Goal: Task Accomplishment & Management: Manage account settings

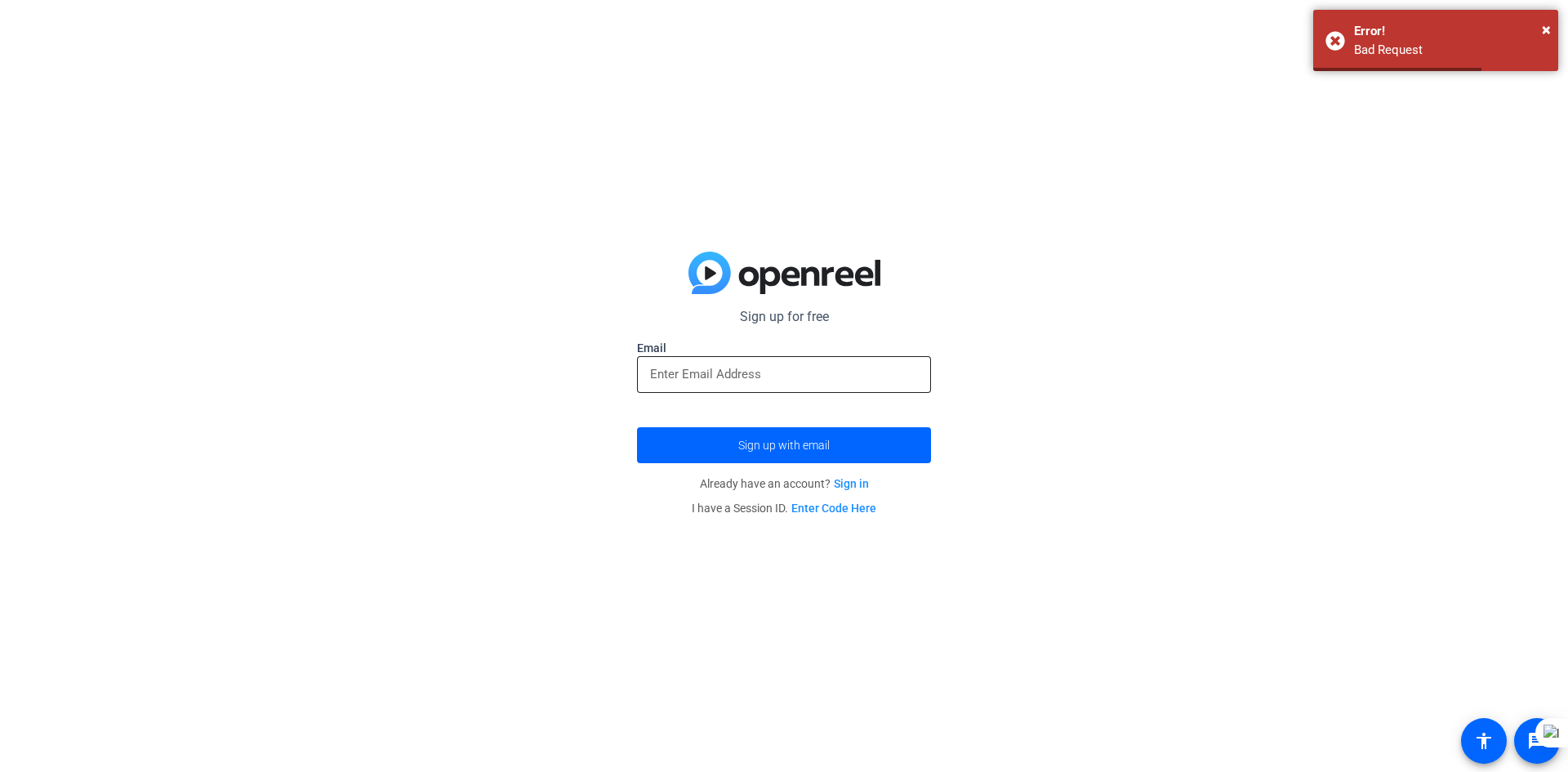
click at [840, 376] on input "email" at bounding box center [784, 374] width 268 height 20
type input "mohsenkhavari19@gmail.com"
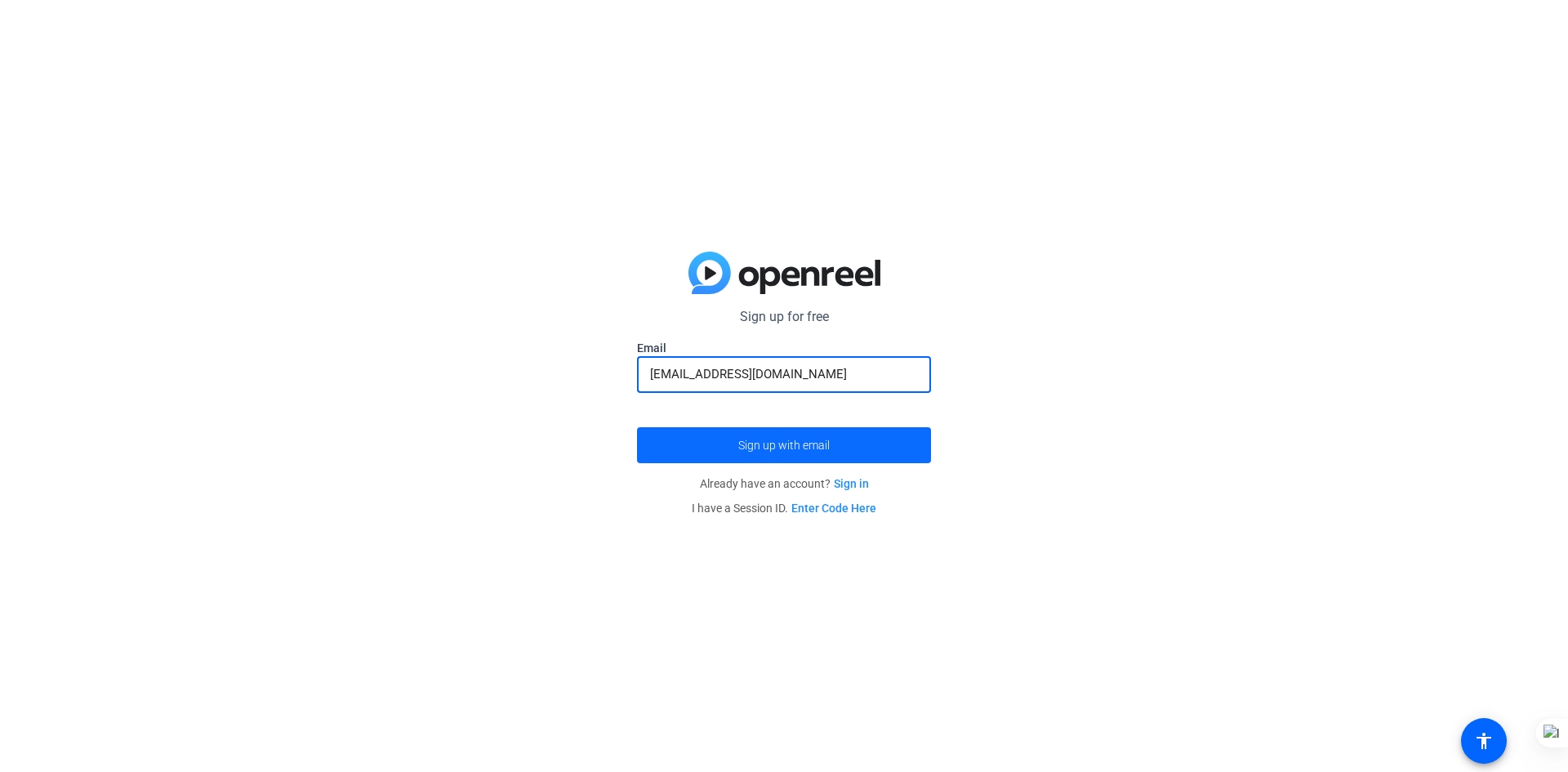
click at [837, 447] on span "submit" at bounding box center [784, 446] width 294 height 39
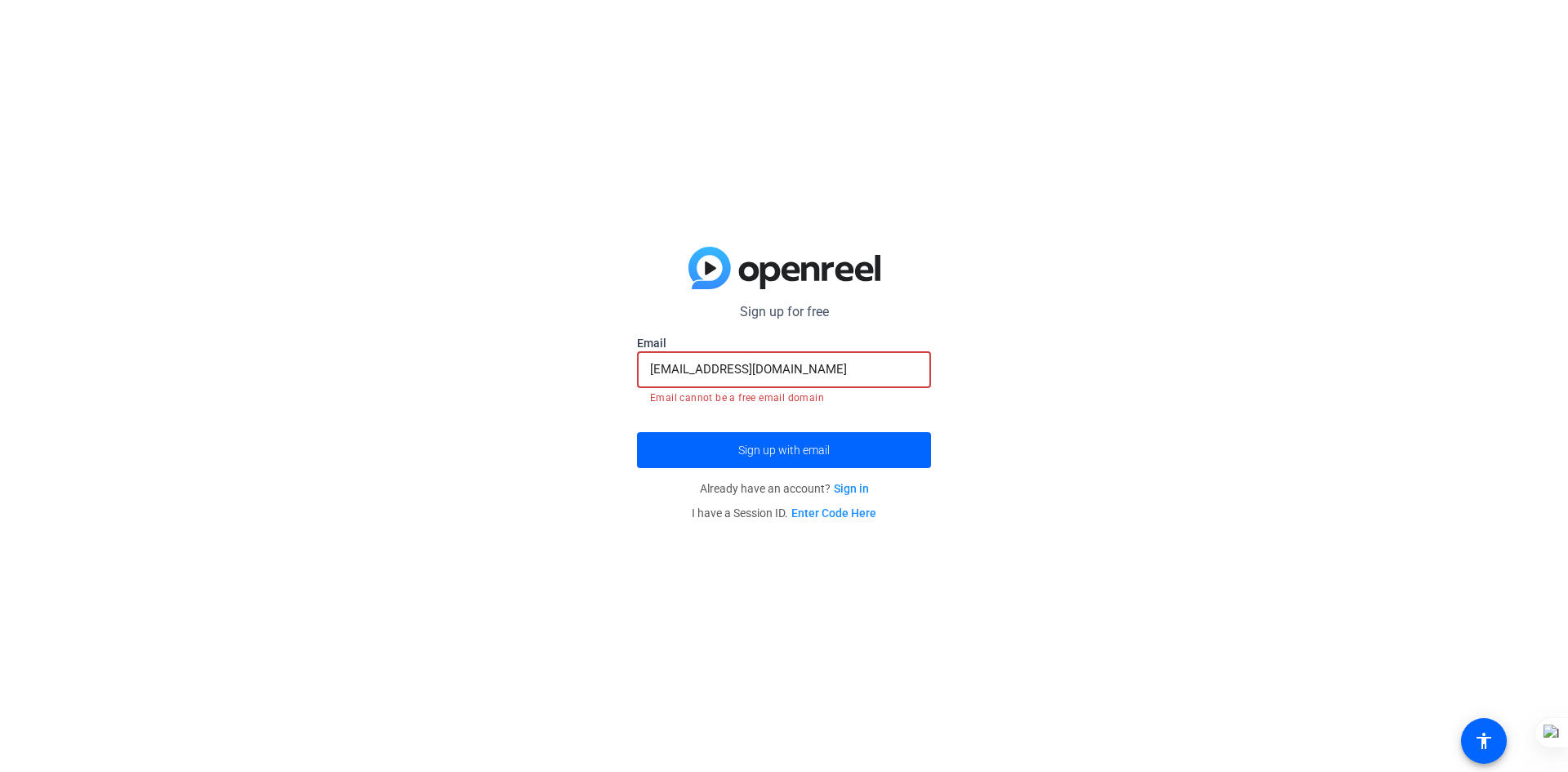
drag, startPoint x: 829, startPoint y: 368, endPoint x: 542, endPoint y: 382, distance: 287.3
click at [542, 379] on div "Sign up for free mohsenkhavari19@gmail.com Email mohsenkhavari19@gmail.com Emai…" at bounding box center [784, 386] width 1568 height 772
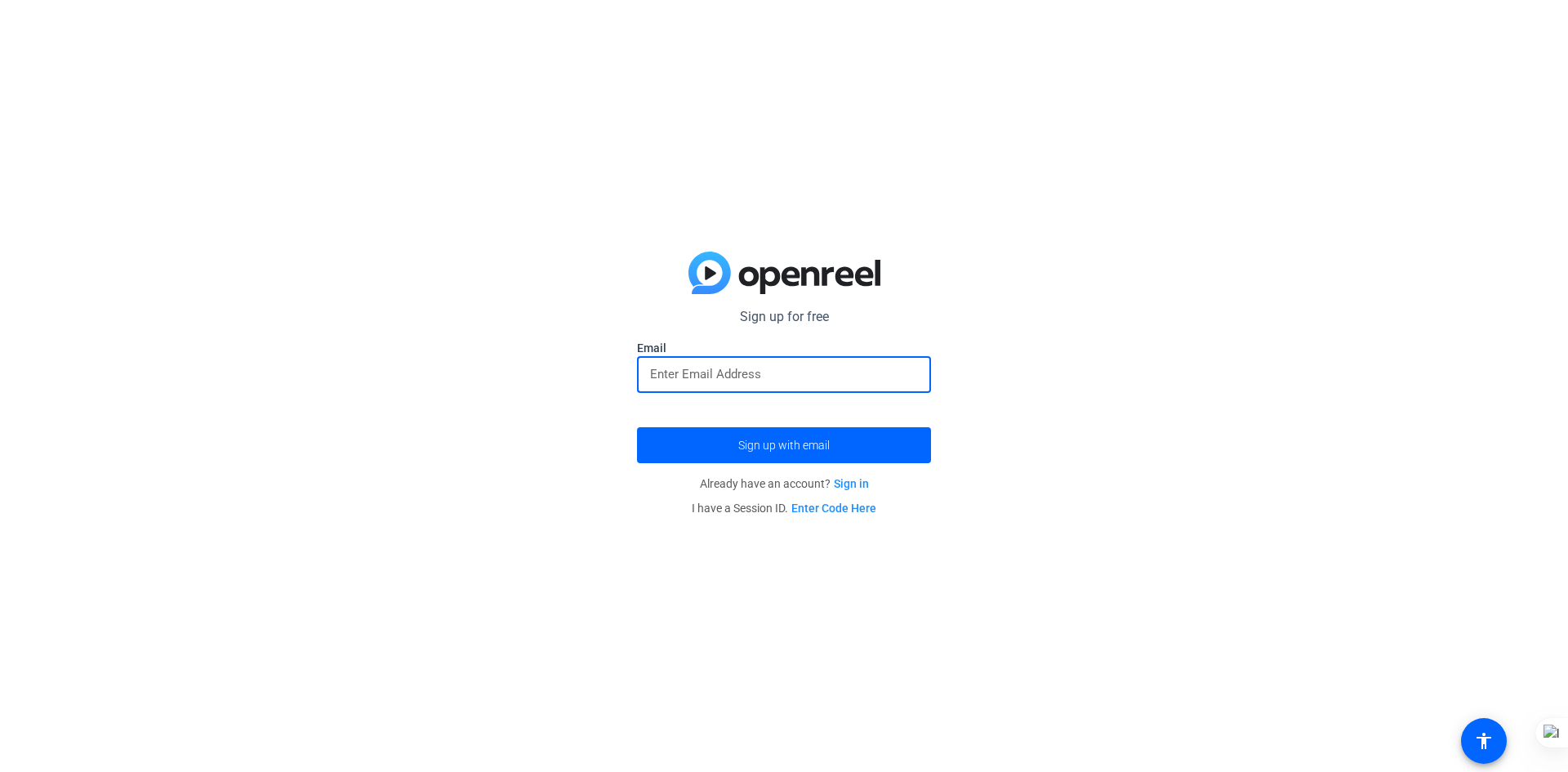
click at [938, 364] on div "Sign up for free Email Sign up with email Already have an account? Sign in I ha…" at bounding box center [784, 386] width 1568 height 772
click at [829, 446] on span "Sign up with email" at bounding box center [784, 446] width 91 height 0
click at [808, 372] on input "email" at bounding box center [784, 374] width 268 height 20
type input "sdjdm.ir@gmail.com"
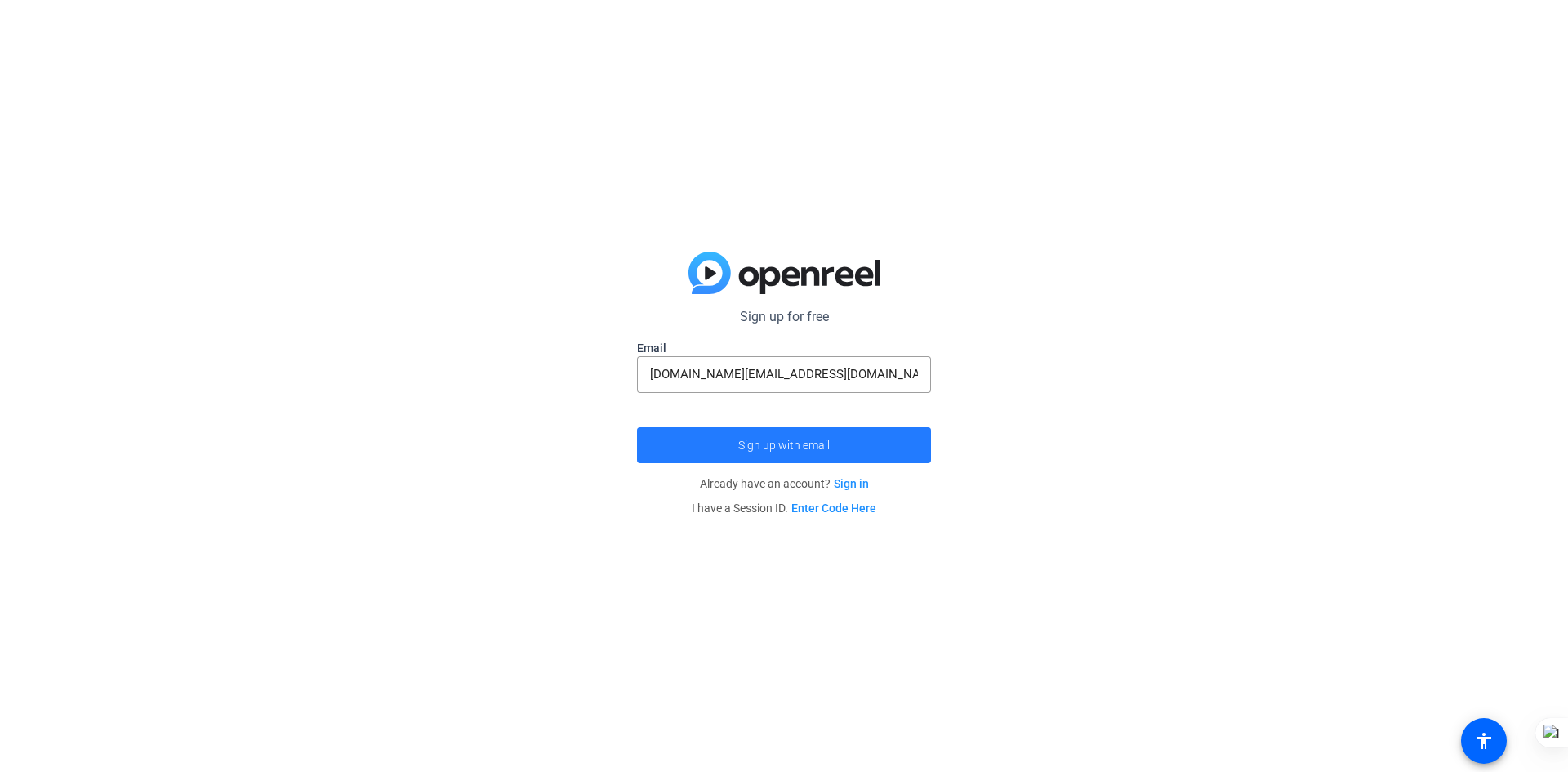
click at [750, 446] on span "Sign up with email" at bounding box center [784, 446] width 91 height 0
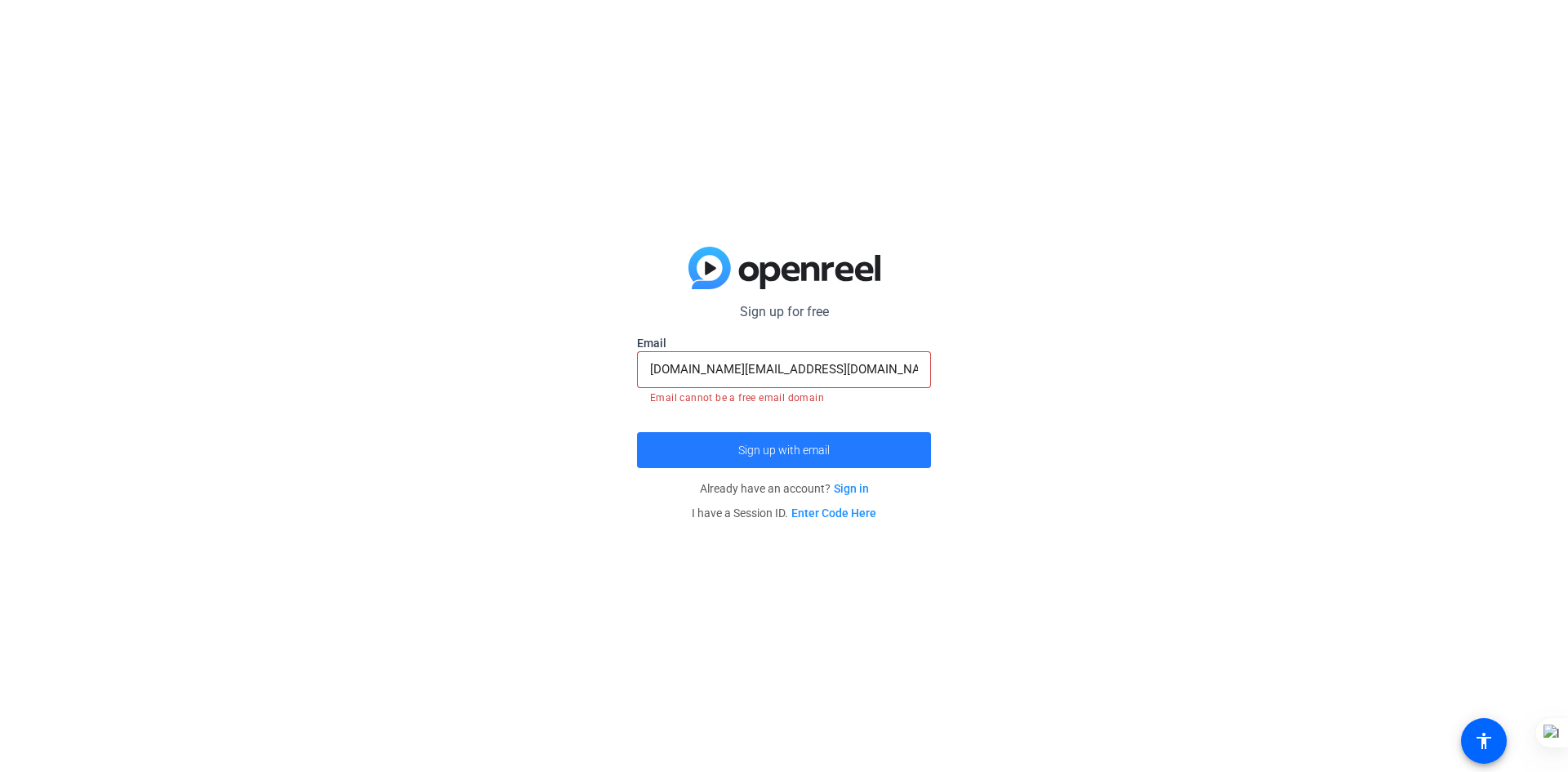
click at [851, 441] on span "submit" at bounding box center [784, 451] width 294 height 39
click at [855, 486] on link "Sign in" at bounding box center [851, 488] width 35 height 13
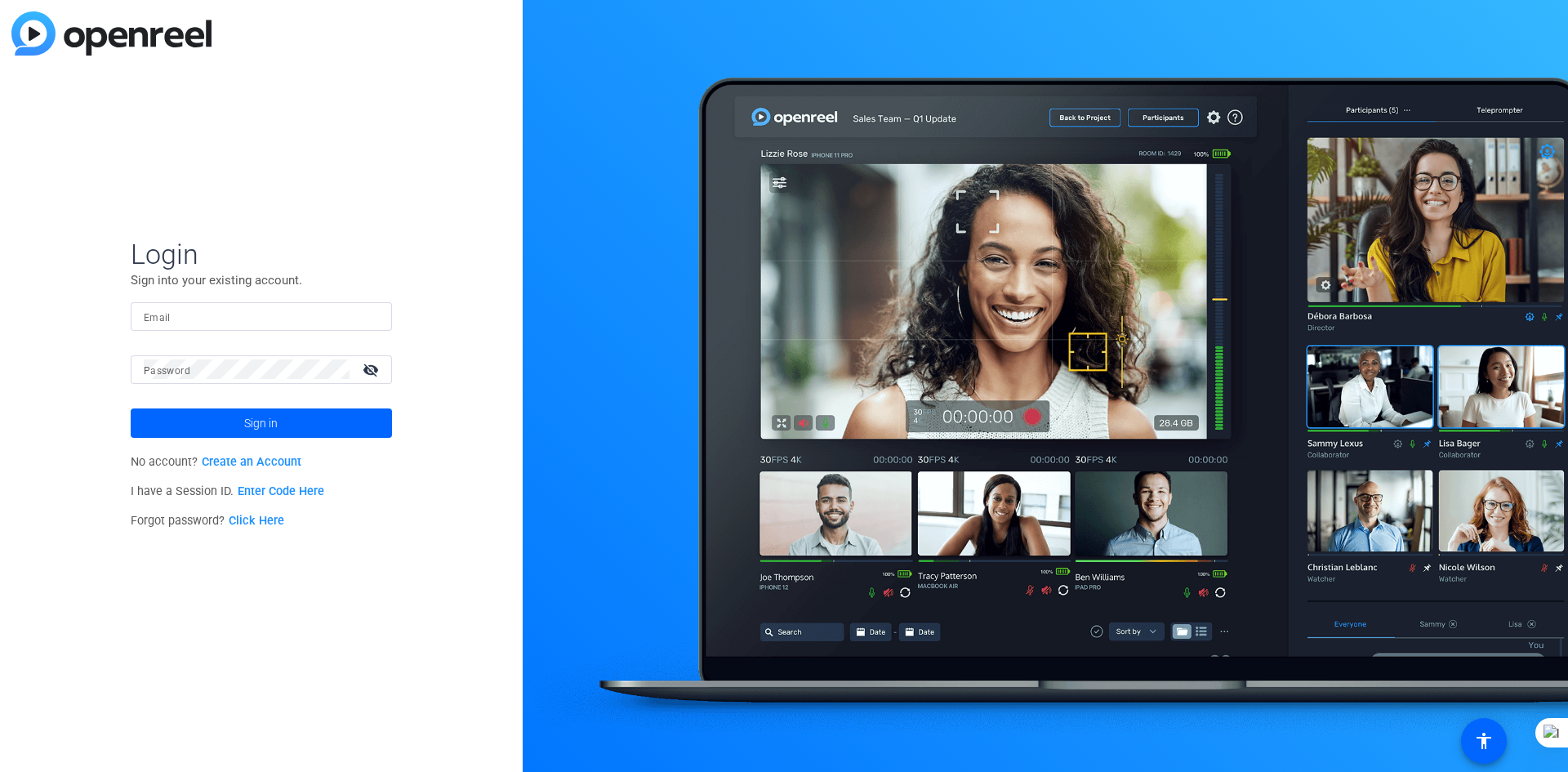
click at [255, 303] on div at bounding box center [261, 317] width 235 height 29
click at [261, 425] on span "Sign in" at bounding box center [261, 423] width 34 height 41
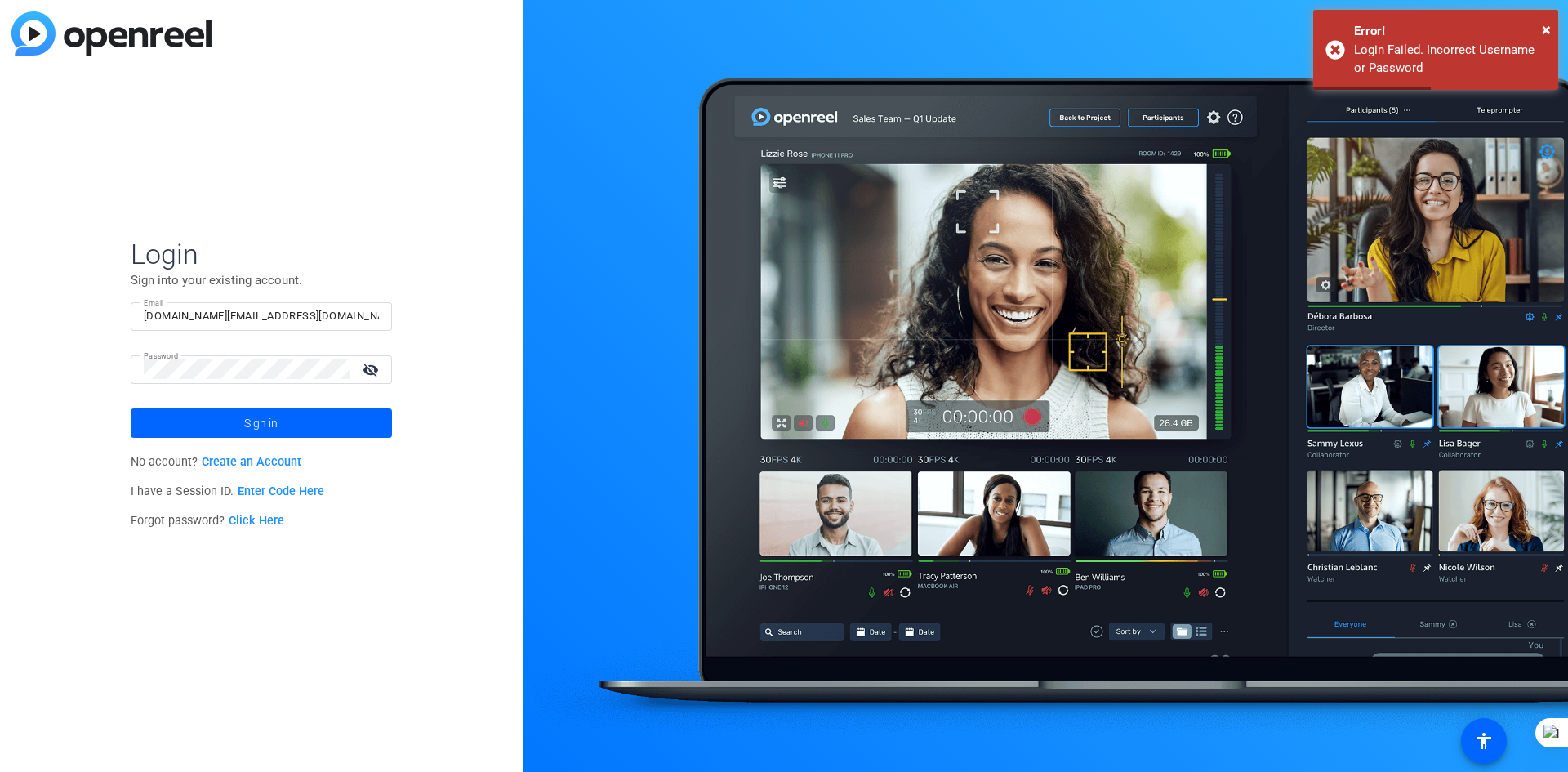
click at [360, 372] on mat-icon "visibility_off" at bounding box center [372, 369] width 39 height 24
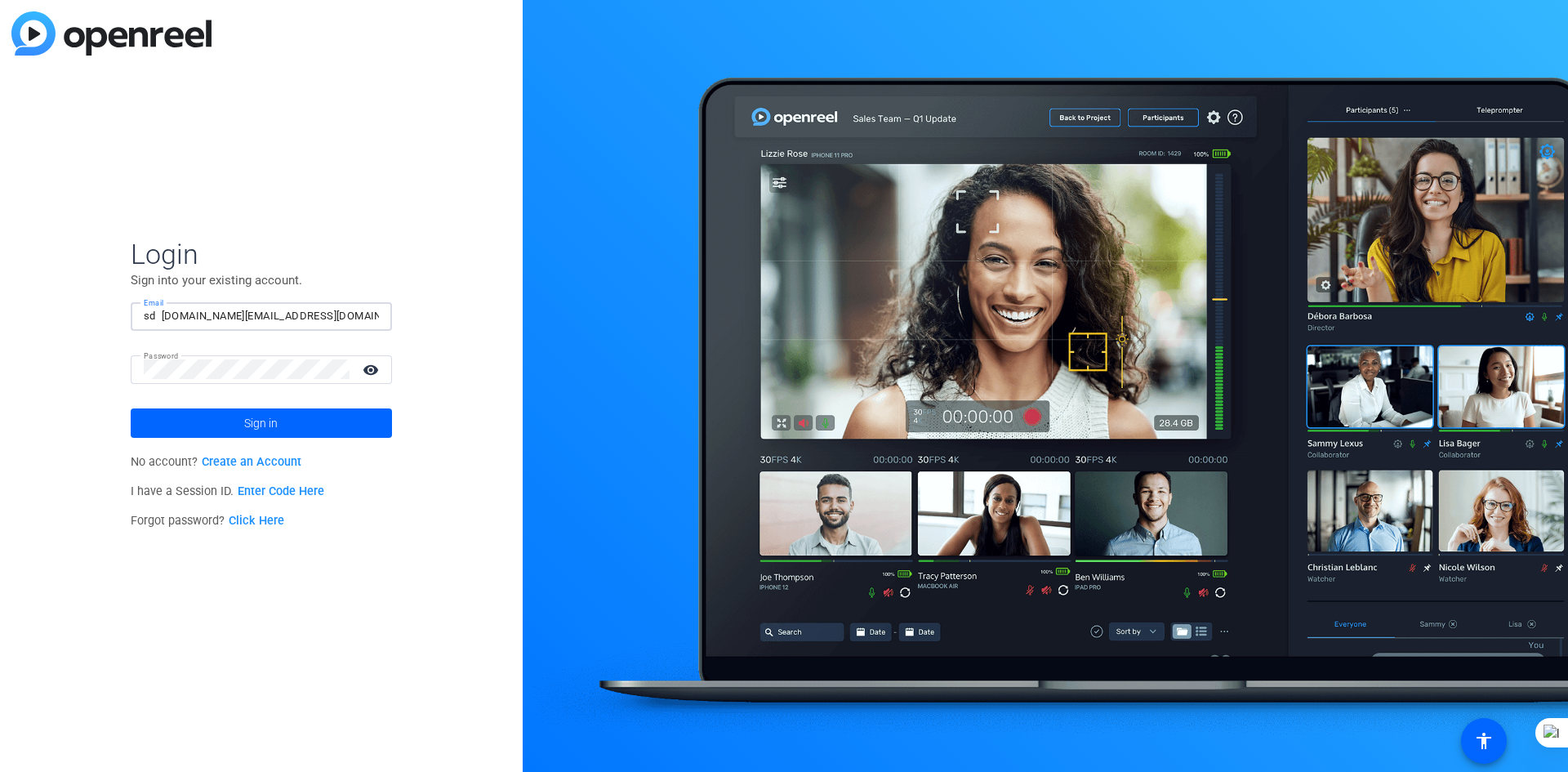
click at [154, 309] on input "sd jdm.ir@gmail.com" at bounding box center [261, 317] width 235 height 20
click at [187, 310] on input "sd jdm.ir@gmail.com" at bounding box center [261, 317] width 235 height 20
click at [67, 372] on div "Login Sign into your existing account. Email sd jdm.ir@gmail.com Password visib…" at bounding box center [261, 386] width 523 height 772
click at [160, 317] on input "sd jdm.ir@gmail.com" at bounding box center [261, 317] width 235 height 20
type input "sdjdm.ir@gmail.com"
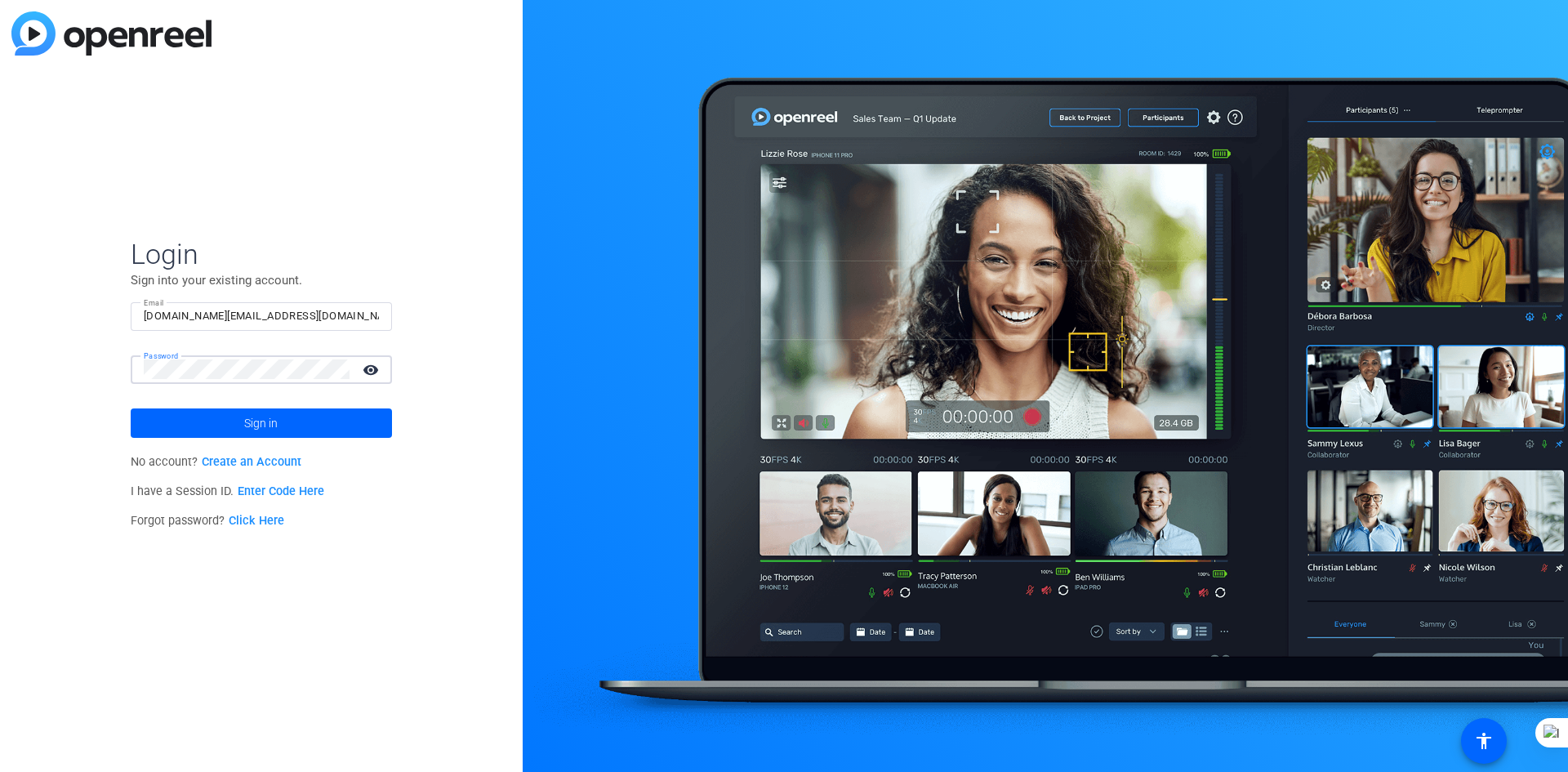
click at [104, 347] on div "Login Sign into your existing account. Email sdjdm.ir@gmail.com Password visibi…" at bounding box center [261, 386] width 523 height 772
click at [230, 369] on div at bounding box center [179, 377] width 155 height 33
drag, startPoint x: 224, startPoint y: 364, endPoint x: 227, endPoint y: 377, distance: 13.3
click at [224, 368] on div at bounding box center [179, 377] width 155 height 33
click at [224, 372] on div at bounding box center [179, 377] width 155 height 33
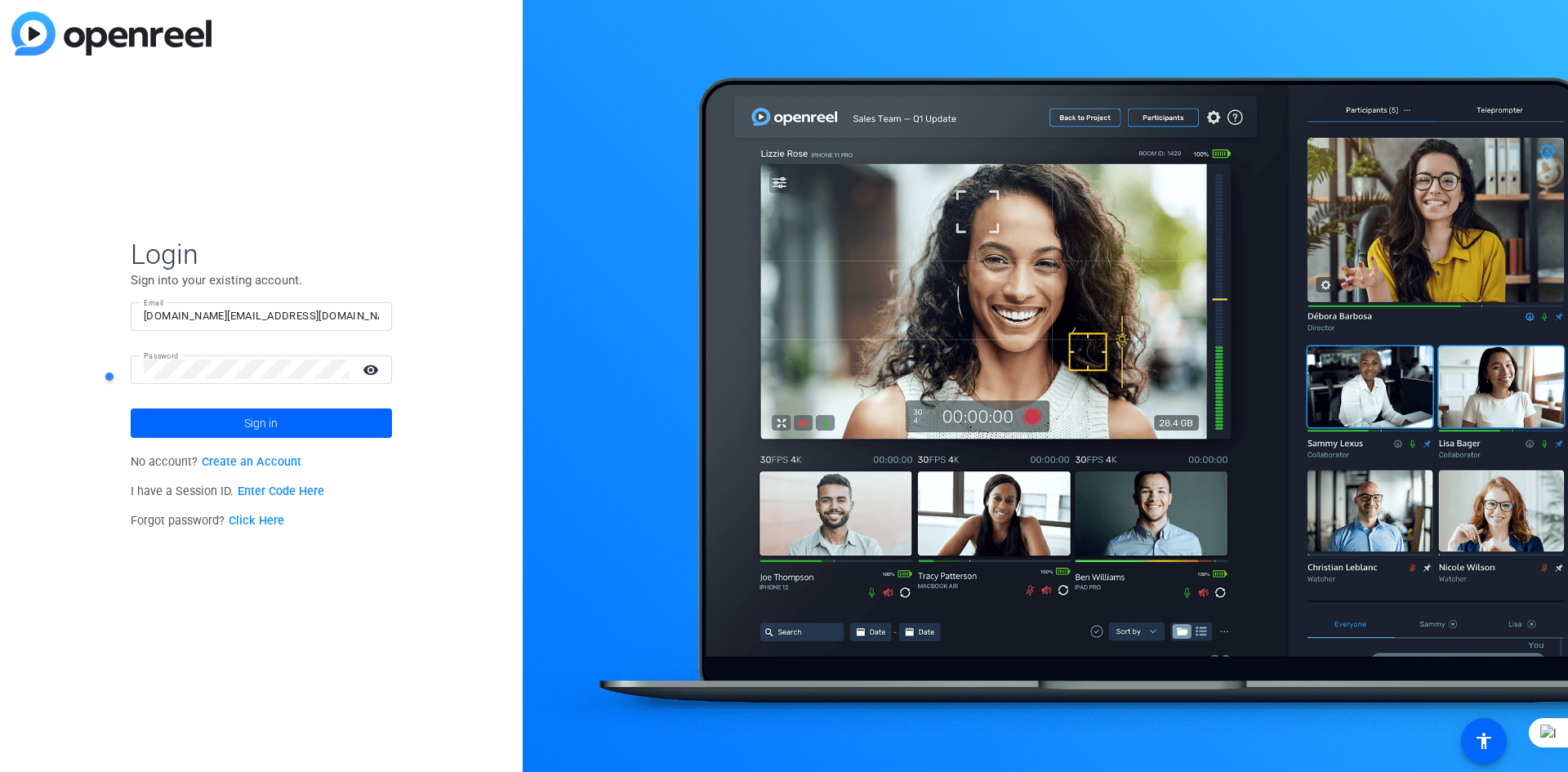
click at [222, 372] on div at bounding box center [179, 377] width 155 height 33
click at [215, 368] on div at bounding box center [179, 377] width 155 height 33
click at [219, 368] on div at bounding box center [179, 377] width 155 height 33
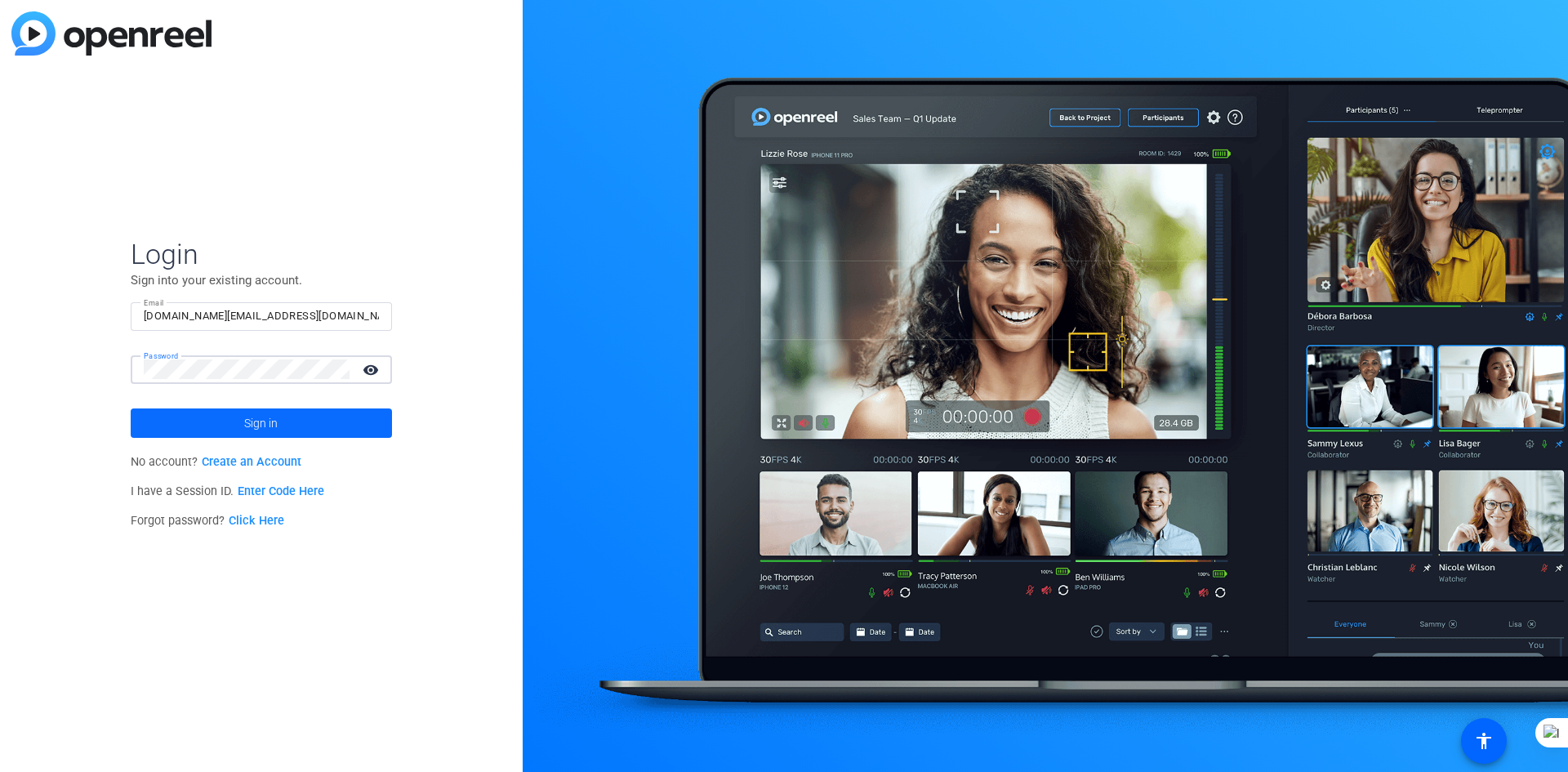
click at [268, 421] on span "Sign in" at bounding box center [261, 423] width 34 height 41
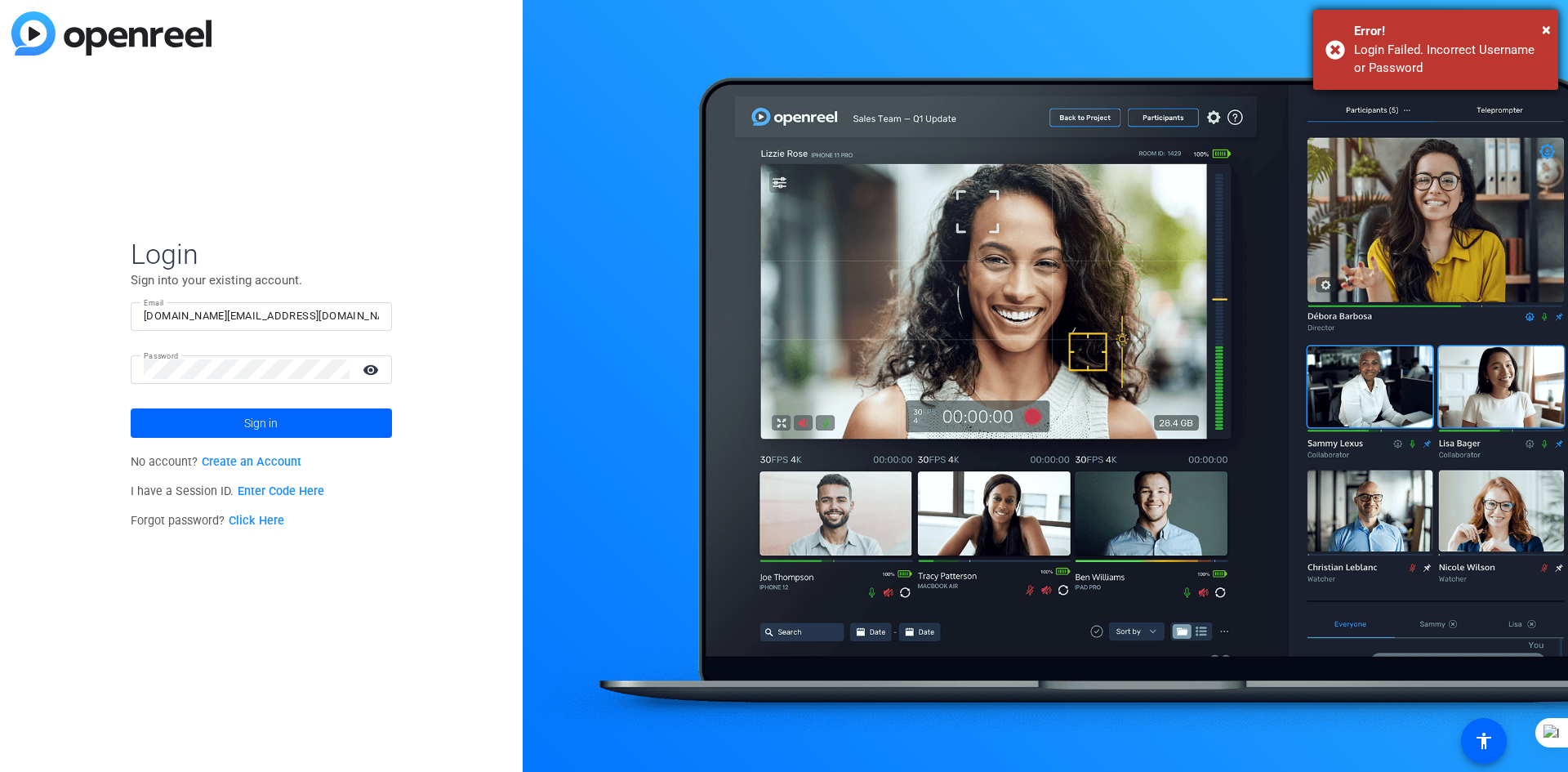
click at [1554, 25] on div "× Error! Login Failed. Incorrect Username or Password" at bounding box center [1436, 49] width 245 height 80
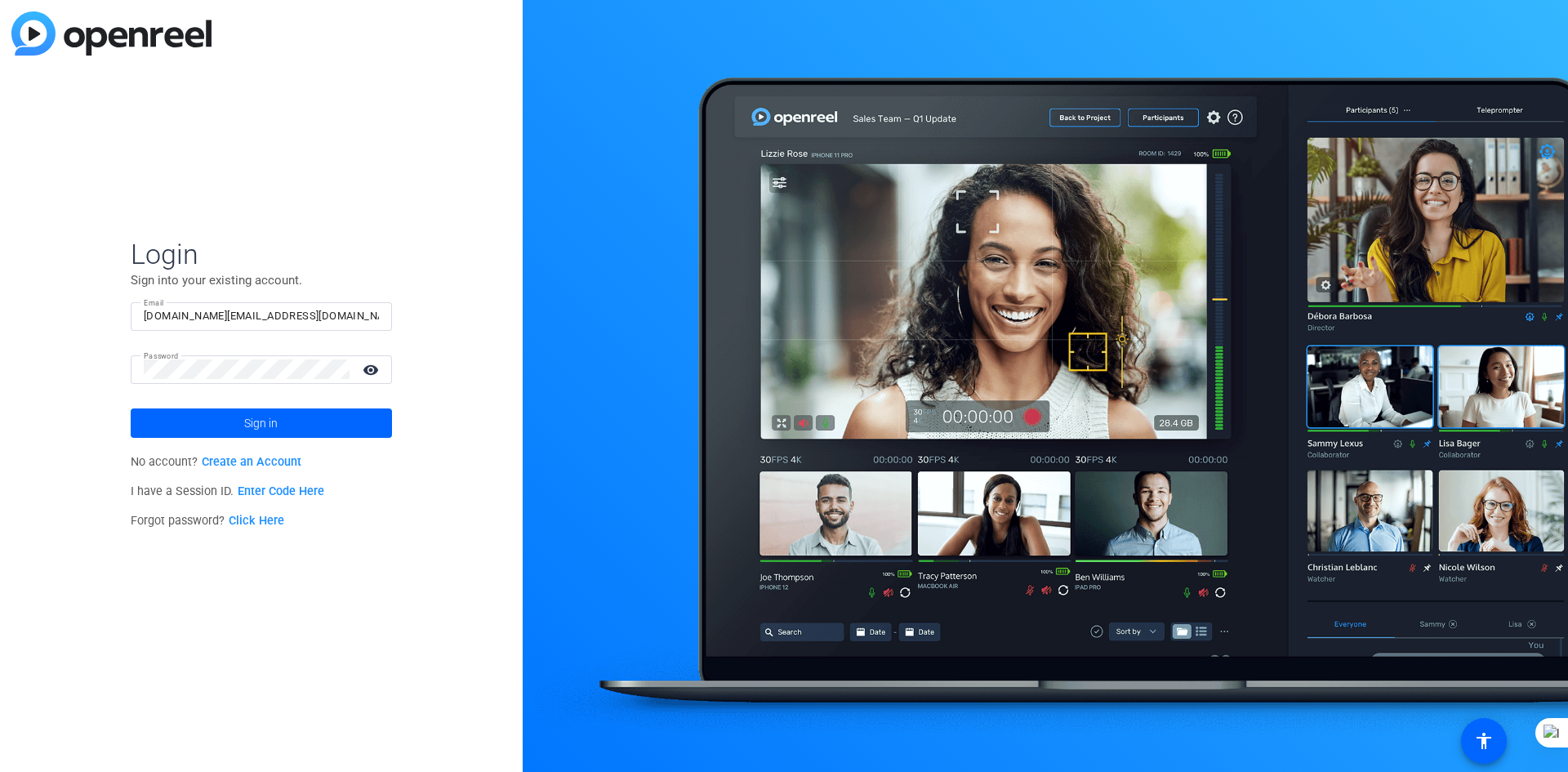
click at [1548, 28] on div at bounding box center [1045, 386] width 1045 height 772
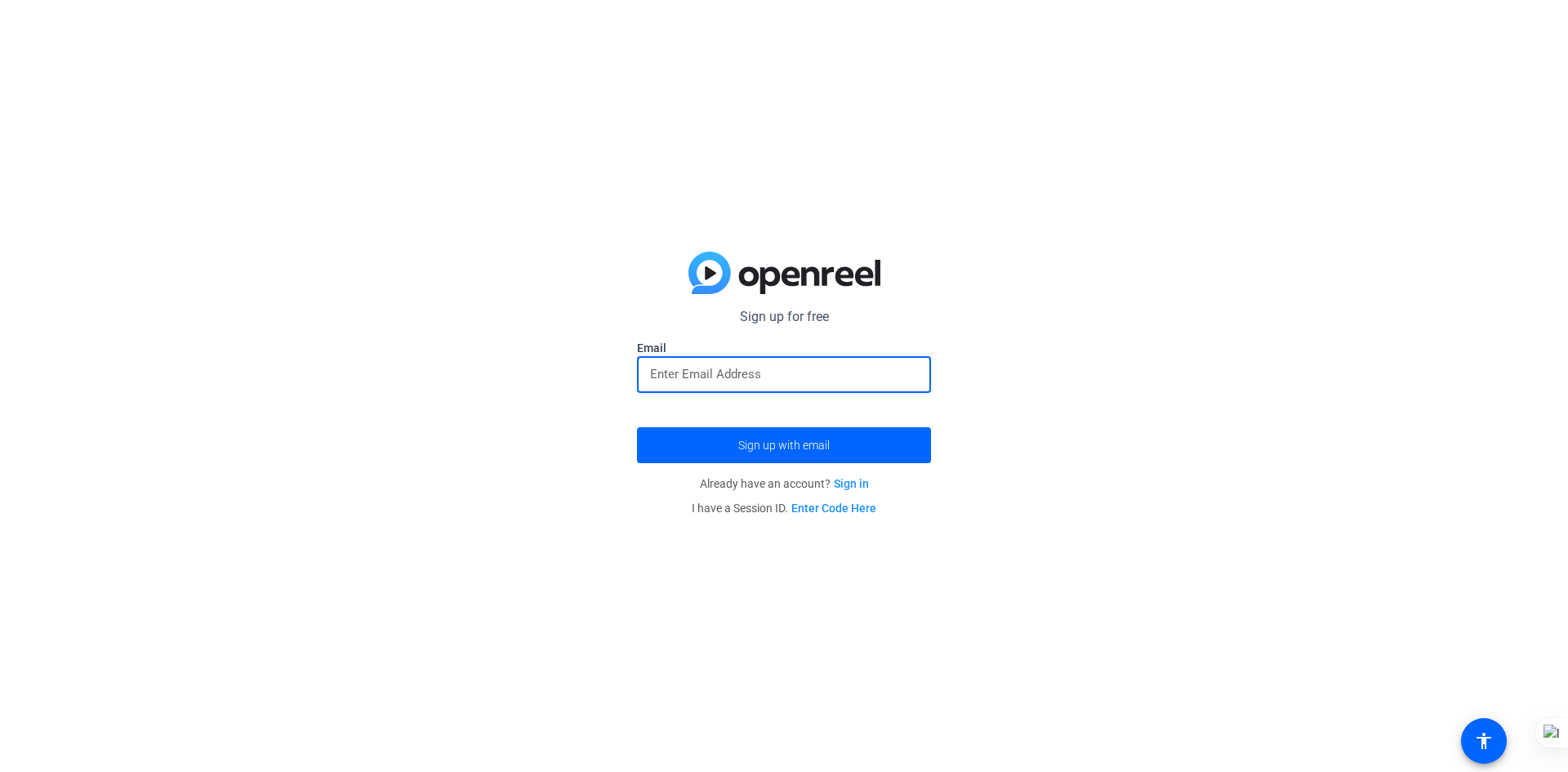
click at [701, 373] on input "email" at bounding box center [784, 374] width 268 height 20
drag, startPoint x: 760, startPoint y: 192, endPoint x: 334, endPoint y: 11, distance: 462.9
click at [754, 189] on div "Sign up for free Email Sign up with email Already have an account? Sign in I ha…" at bounding box center [784, 386] width 1568 height 772
click at [839, 372] on input "email" at bounding box center [784, 374] width 268 height 20
click at [965, 418] on div "Sign up for free Email Sign up with email Already have an account? Sign in I ha…" at bounding box center [784, 386] width 1568 height 772
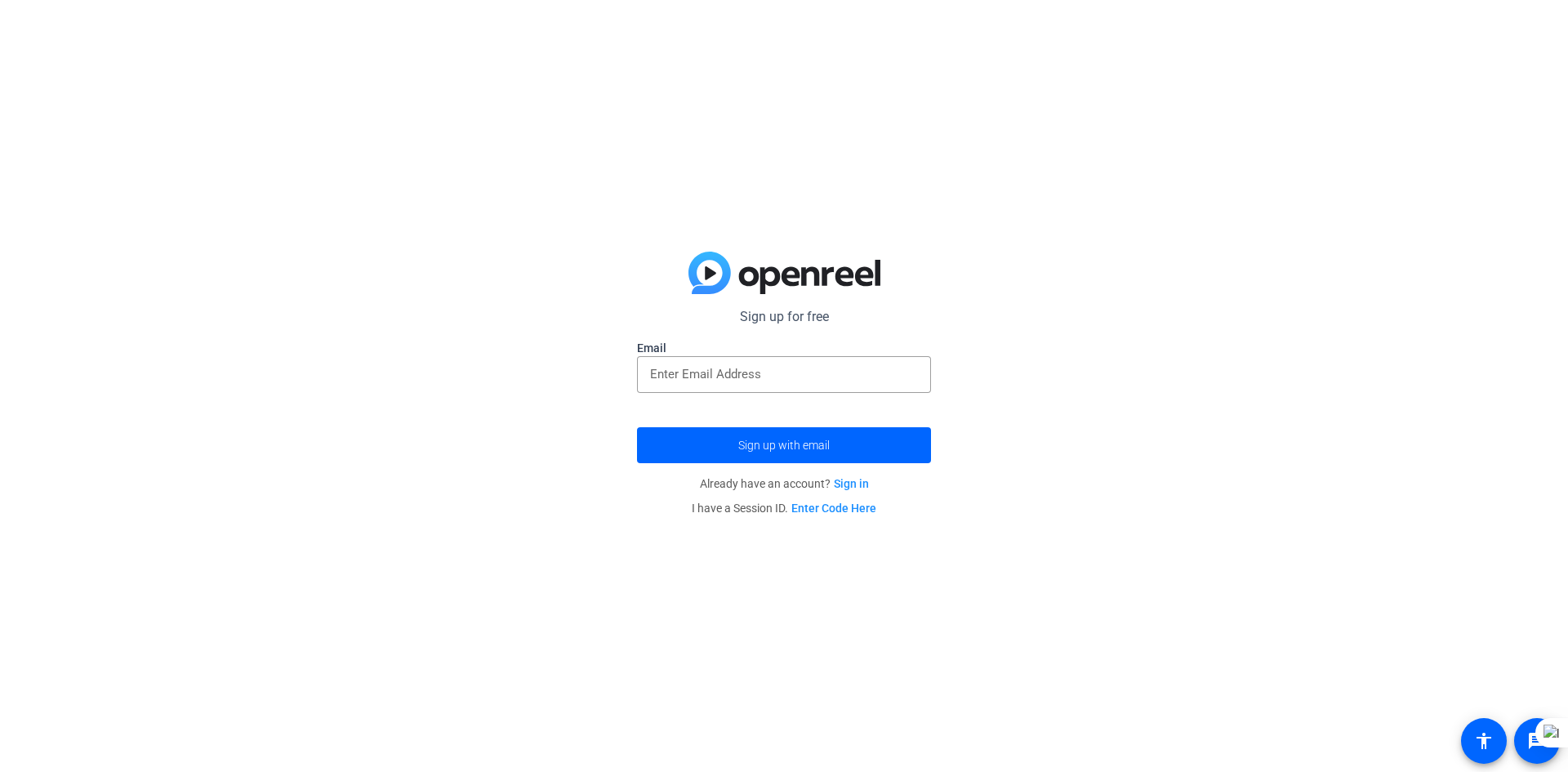
click at [851, 487] on link "Sign in" at bounding box center [851, 483] width 35 height 13
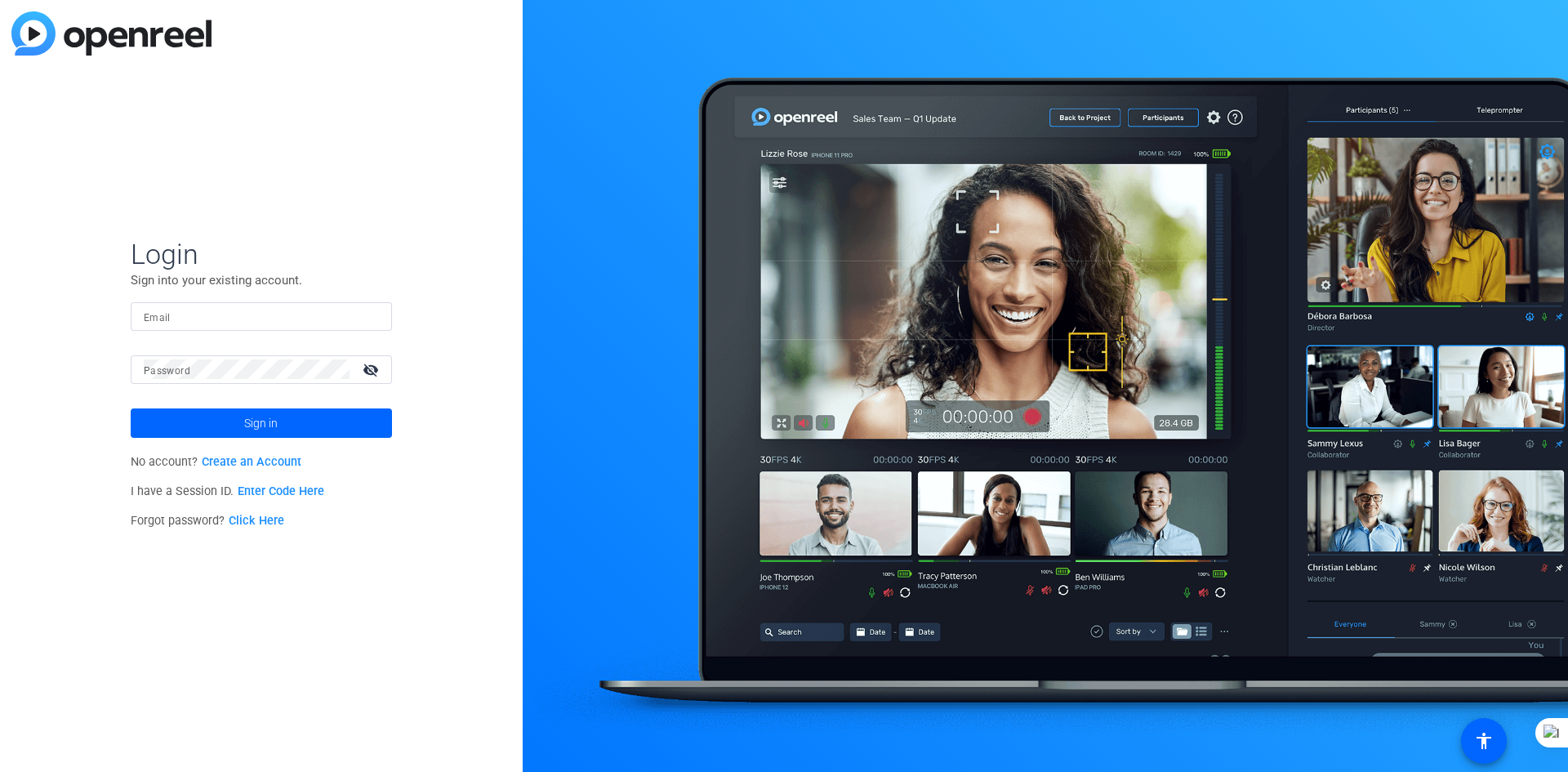
click at [851, 487] on div at bounding box center [1045, 386] width 1045 height 772
click at [305, 312] on input "Email" at bounding box center [261, 317] width 235 height 20
type input "[EMAIL_ADDRESS][DOMAIN_NAME]"
click at [178, 381] on div at bounding box center [247, 369] width 205 height 29
click at [376, 368] on mat-icon "visibility_off" at bounding box center [372, 369] width 39 height 24
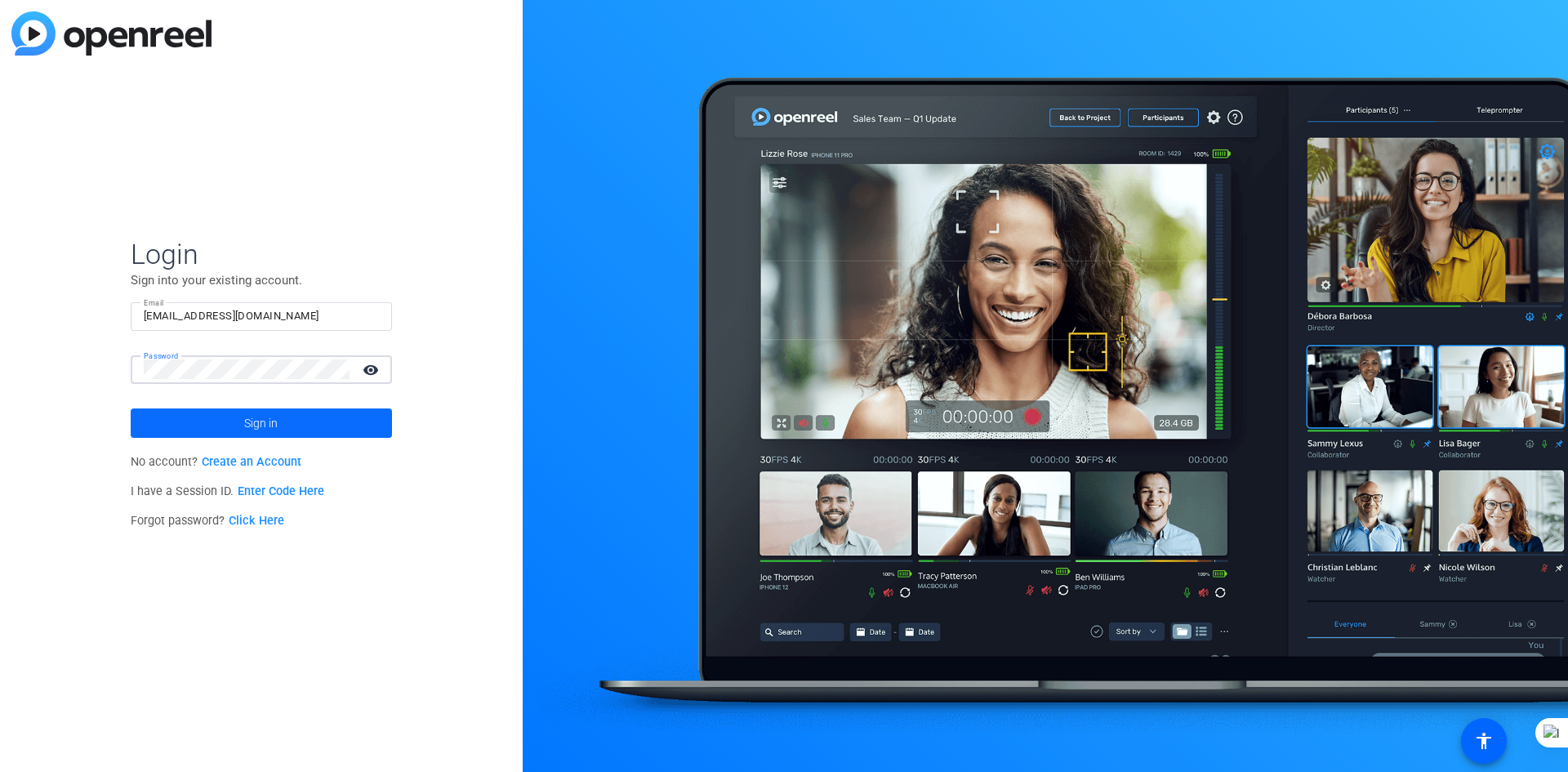
click at [307, 412] on span at bounding box center [261, 423] width 261 height 39
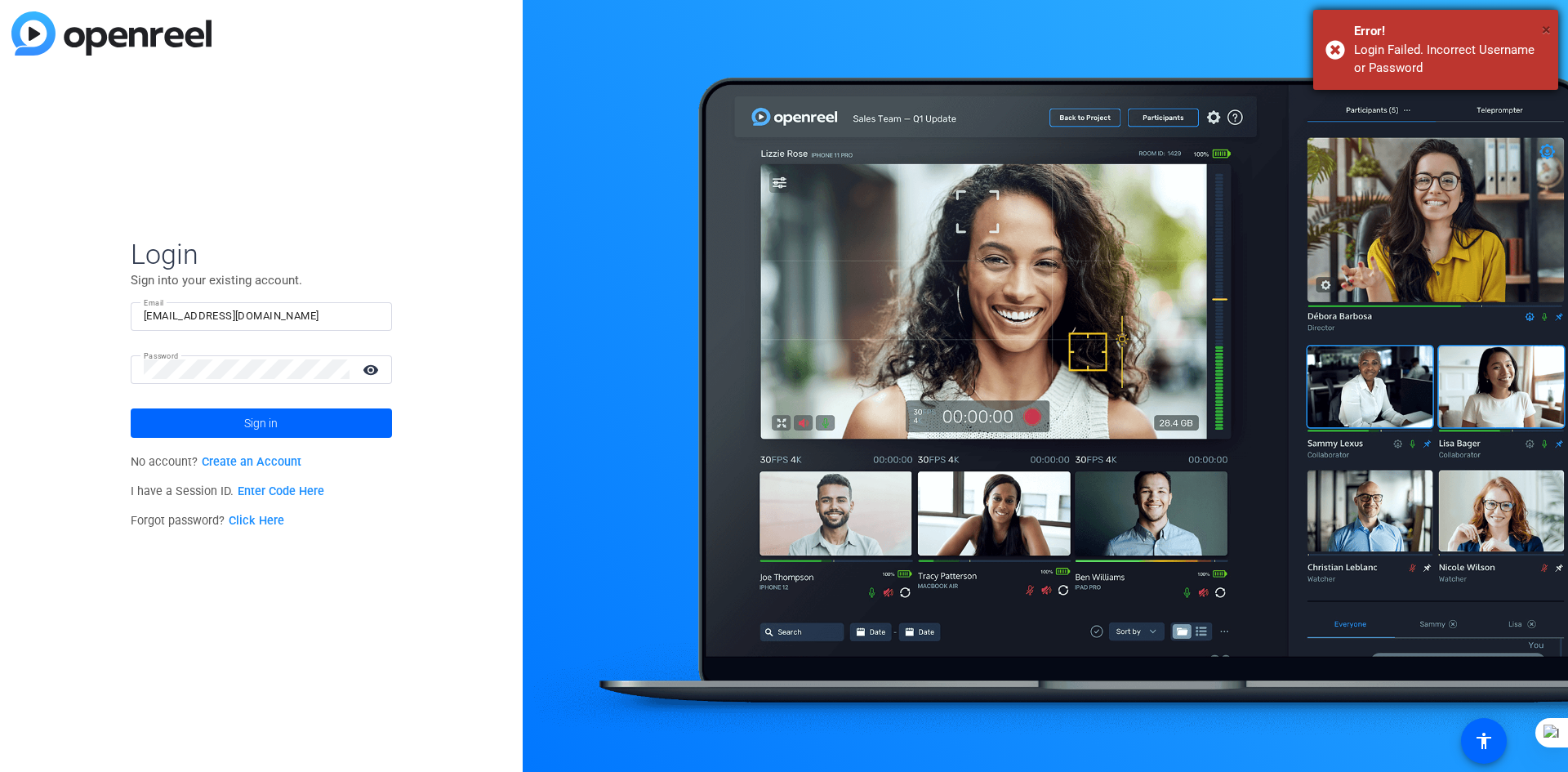
click at [1548, 25] on span "×" at bounding box center [1547, 30] width 9 height 20
